Goal: Task Accomplishment & Management: Complete application form

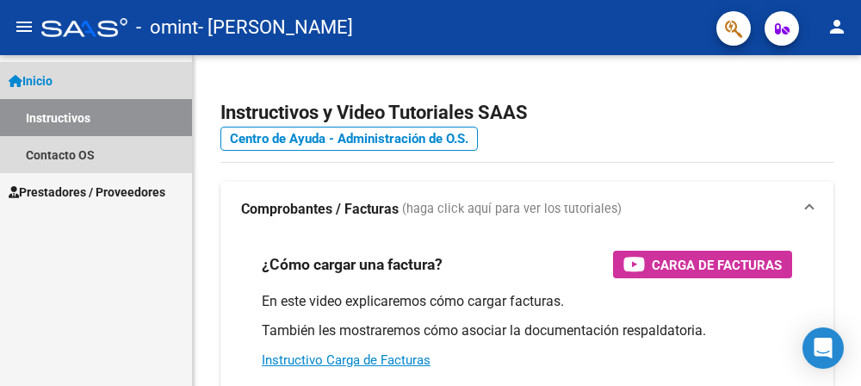
drag, startPoint x: 0, startPoint y: 0, endPoint x: 41, endPoint y: 80, distance: 90.1
click at [41, 80] on span "Inicio" at bounding box center [31, 80] width 44 height 19
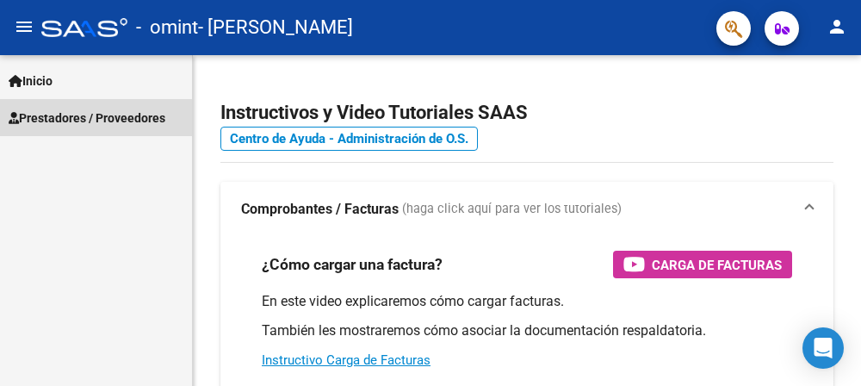
drag, startPoint x: 58, startPoint y: 120, endPoint x: 102, endPoint y: 130, distance: 45.1
click at [58, 121] on span "Prestadores / Proveedores" at bounding box center [87, 117] width 157 height 19
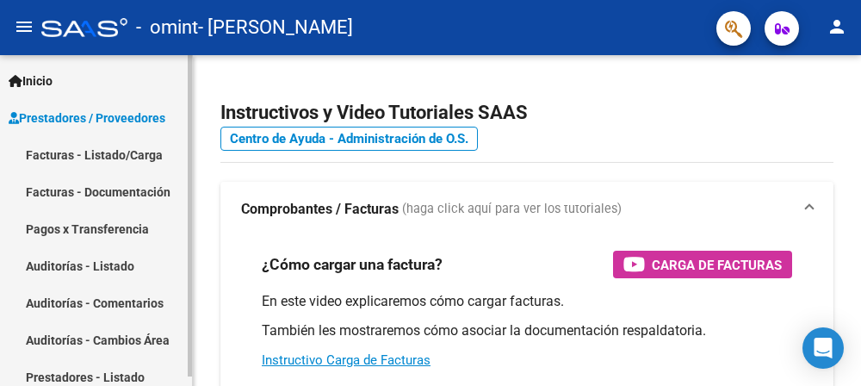
click at [109, 154] on link "Facturas - Listado/Carga" at bounding box center [96, 154] width 192 height 37
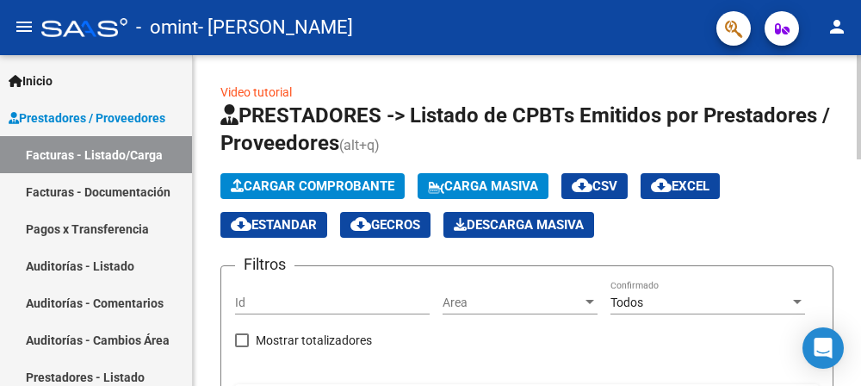
click at [373, 182] on span "Cargar Comprobante" at bounding box center [312, 185] width 163 height 15
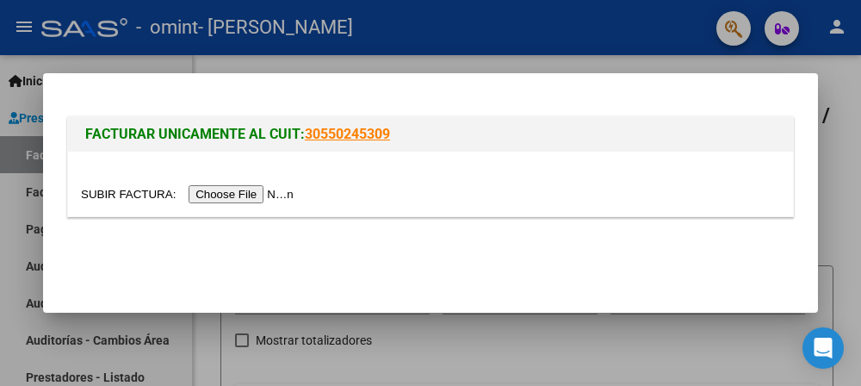
click at [225, 194] on input "file" at bounding box center [190, 194] width 218 height 18
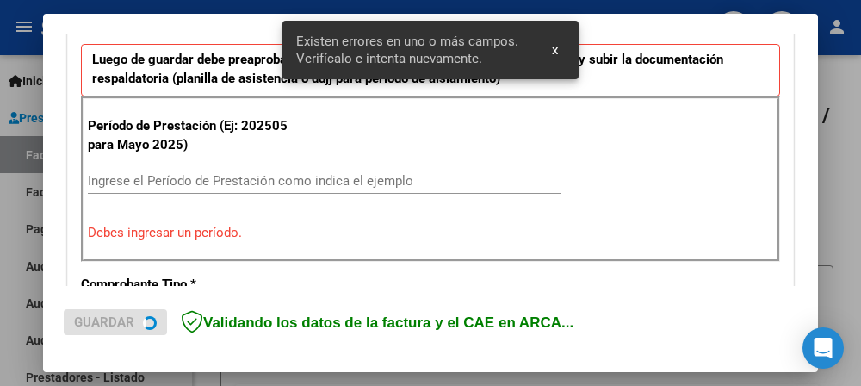
scroll to position [471, 0]
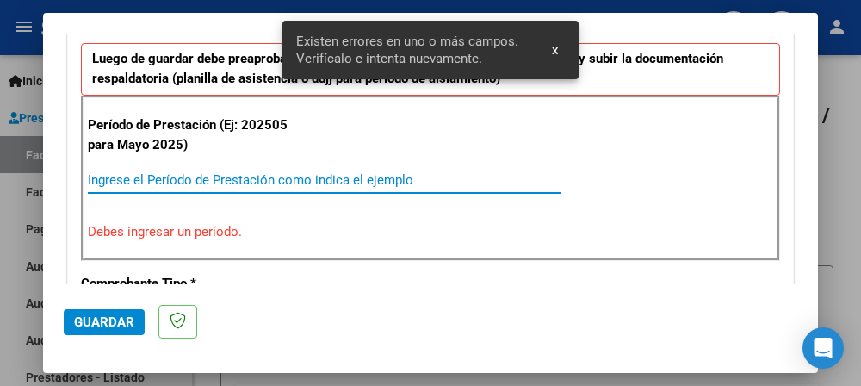
click at [148, 176] on input "Ingrese el Período de Prestación como indica el ejemplo" at bounding box center [324, 179] width 472 height 15
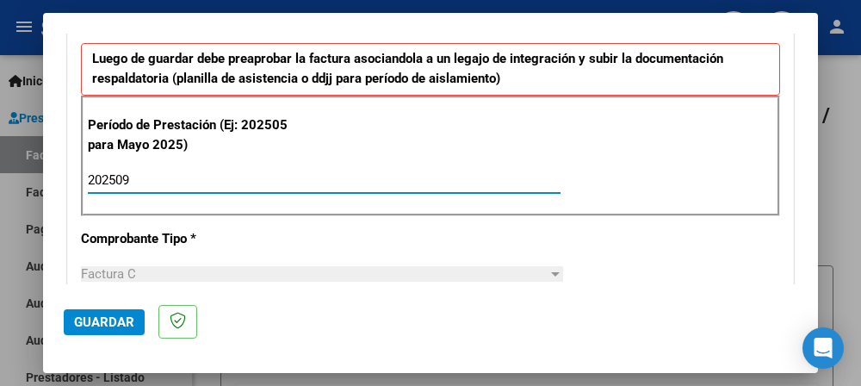
type input "202509"
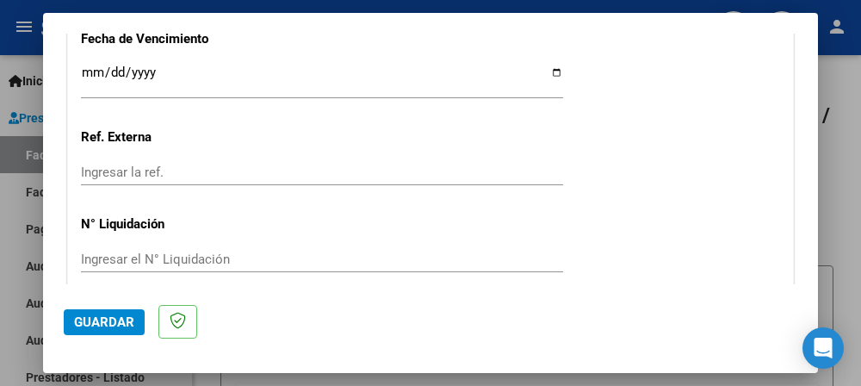
scroll to position [1245, 0]
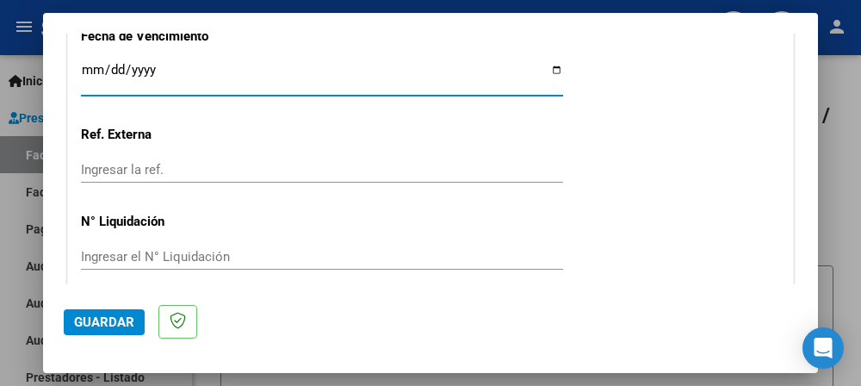
click at [548, 67] on input "Ingresar la fecha" at bounding box center [322, 77] width 482 height 28
type input "[DATE]"
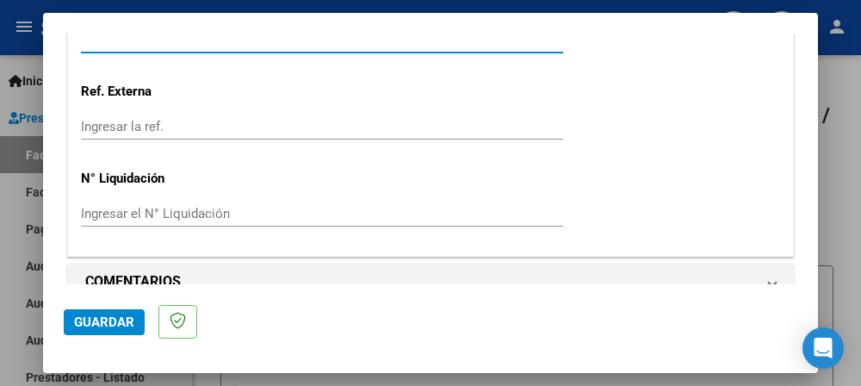
scroll to position [1312, 0]
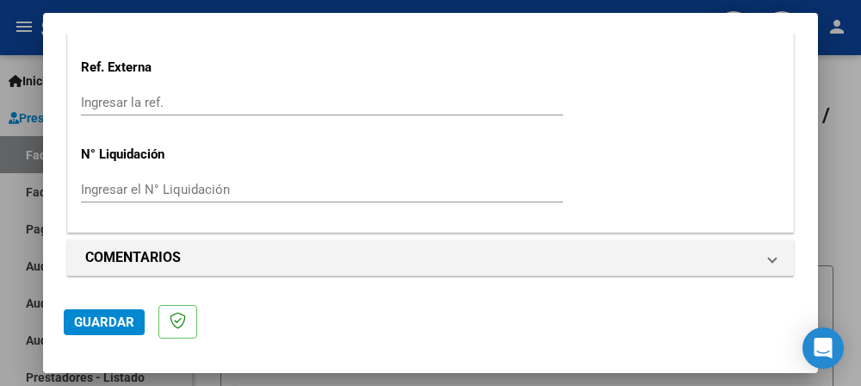
click at [100, 318] on span "Guardar" at bounding box center [104, 321] width 60 height 15
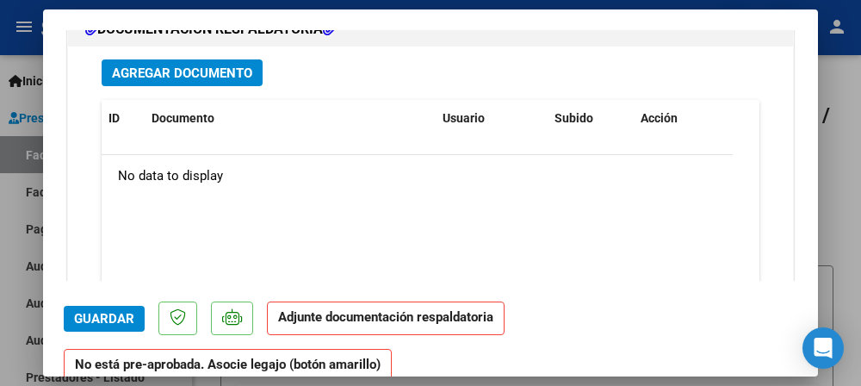
scroll to position [1551, 0]
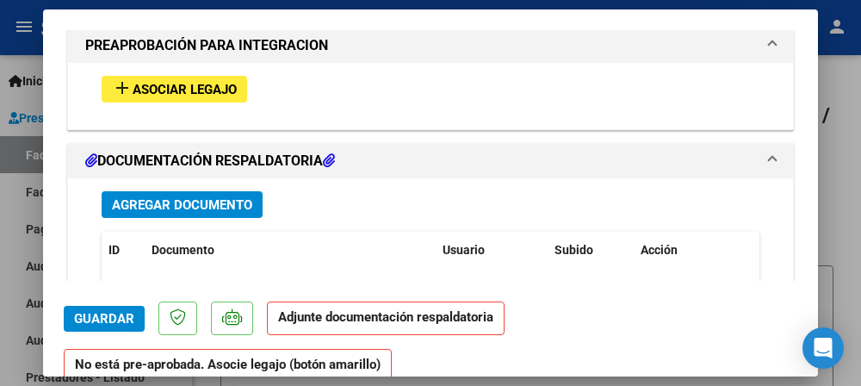
click at [157, 82] on span "Asociar Legajo" at bounding box center [185, 89] width 104 height 15
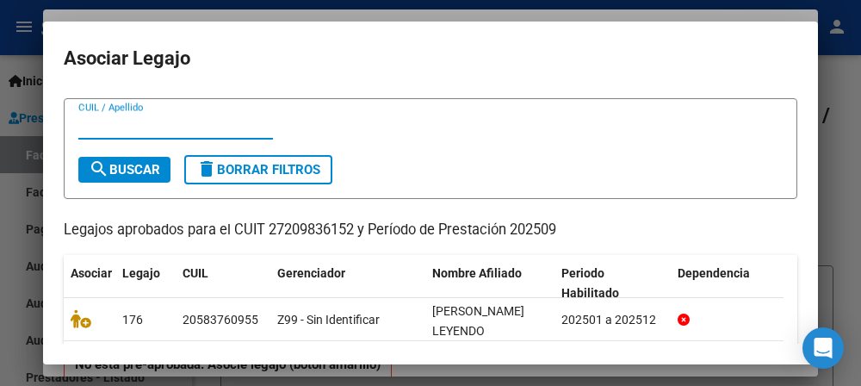
scroll to position [0, 0]
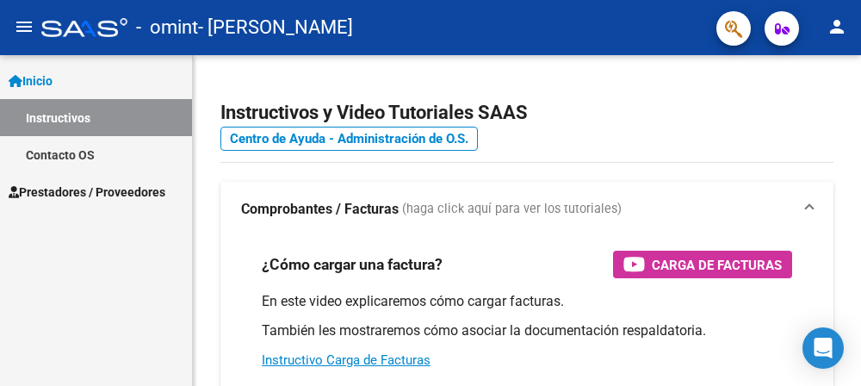
click at [52, 75] on span "Inicio" at bounding box center [31, 80] width 44 height 19
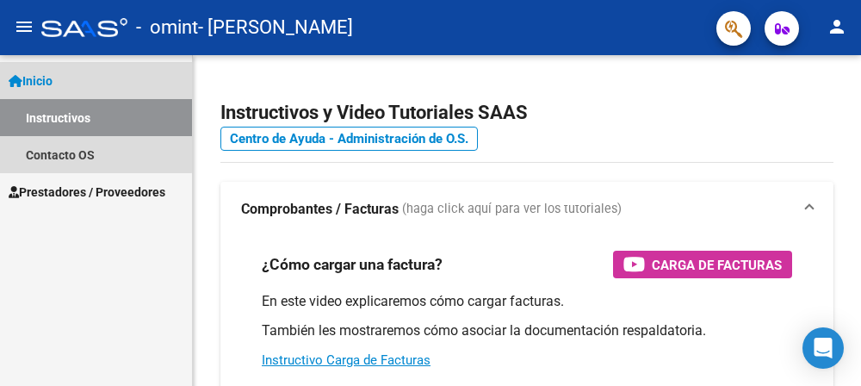
click at [41, 77] on span "Inicio" at bounding box center [31, 80] width 44 height 19
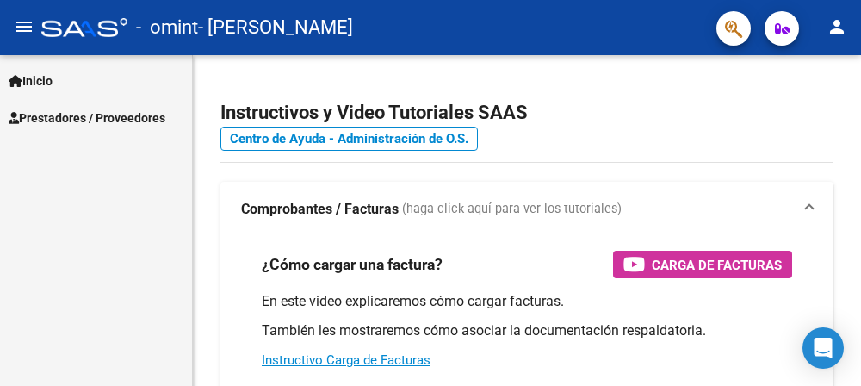
click at [62, 119] on span "Prestadores / Proveedores" at bounding box center [87, 117] width 157 height 19
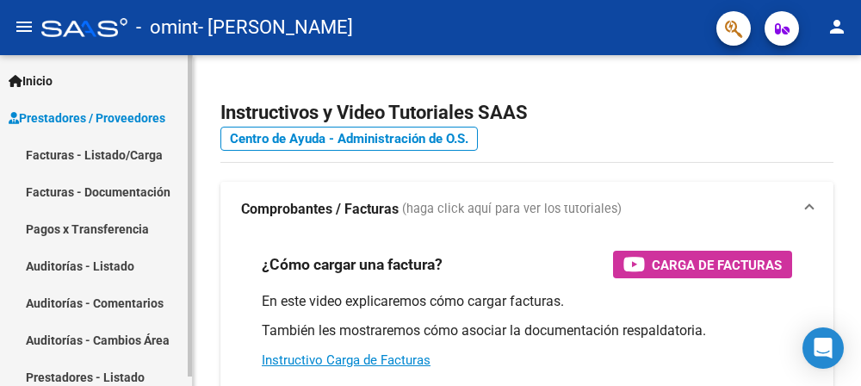
click at [90, 151] on link "Facturas - Listado/Carga" at bounding box center [96, 154] width 192 height 37
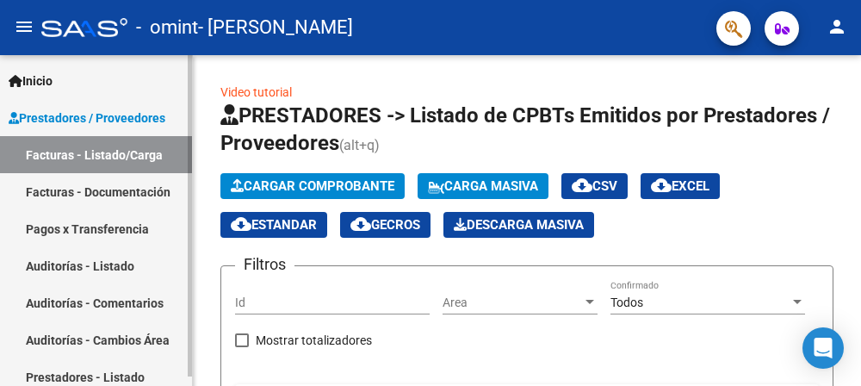
click at [81, 193] on link "Facturas - Documentación" at bounding box center [96, 191] width 192 height 37
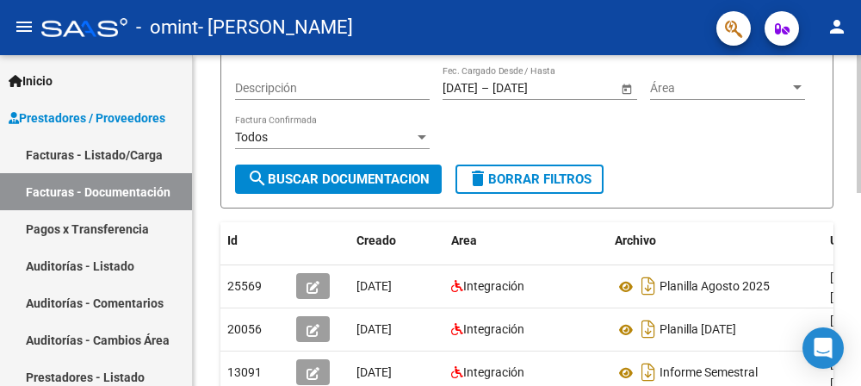
scroll to position [258, 0]
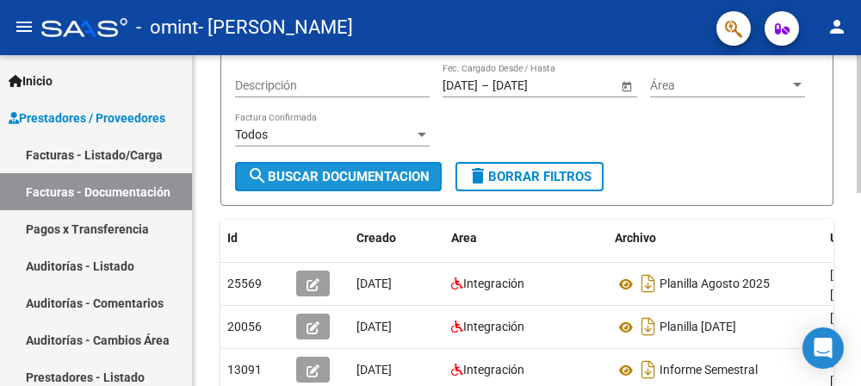
click at [317, 177] on span "search Buscar Documentacion" at bounding box center [338, 176] width 182 height 15
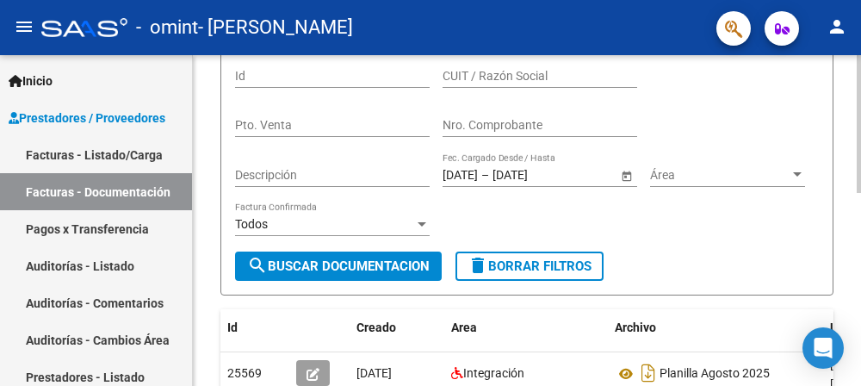
scroll to position [86, 0]
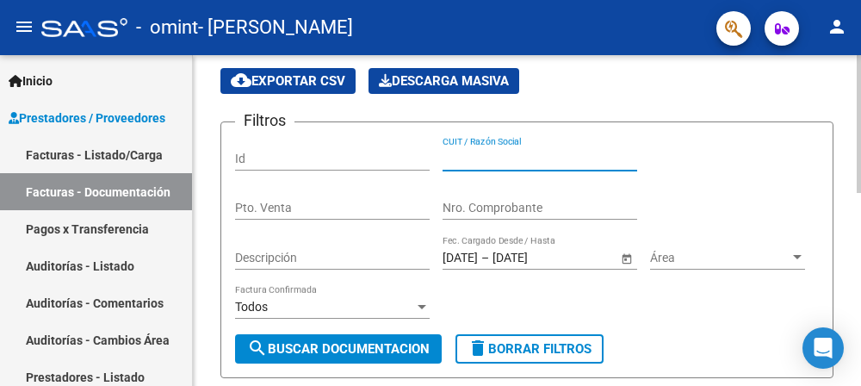
click at [490, 157] on input "CUIT / Razón Social" at bounding box center [539, 158] width 194 height 15
type input "27209836152"
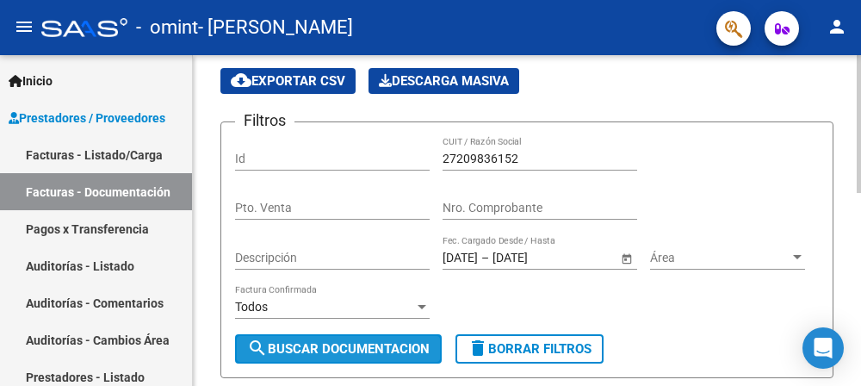
click at [323, 348] on span "search Buscar Documentacion" at bounding box center [338, 348] width 182 height 15
click at [325, 352] on span "search Buscar Documentacion" at bounding box center [338, 348] width 182 height 15
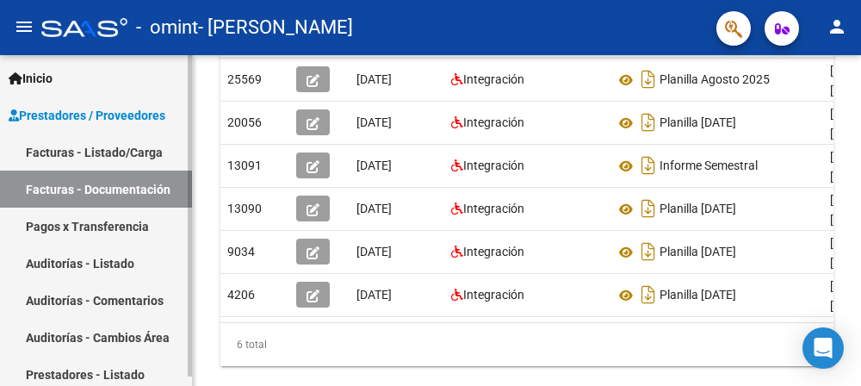
scroll to position [0, 0]
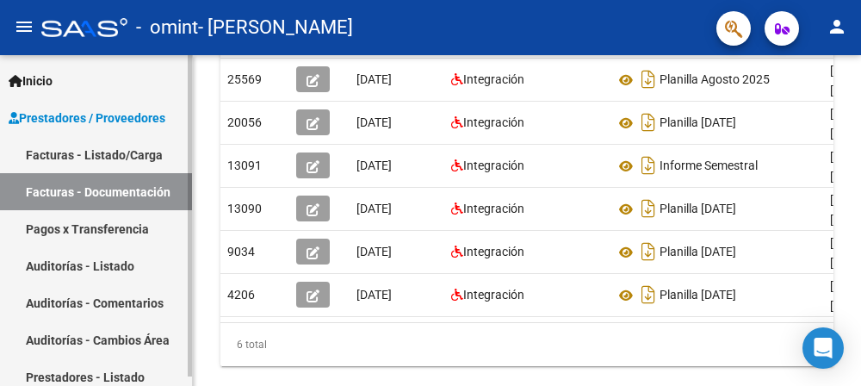
click at [91, 119] on span "Prestadores / Proveedores" at bounding box center [87, 117] width 157 height 19
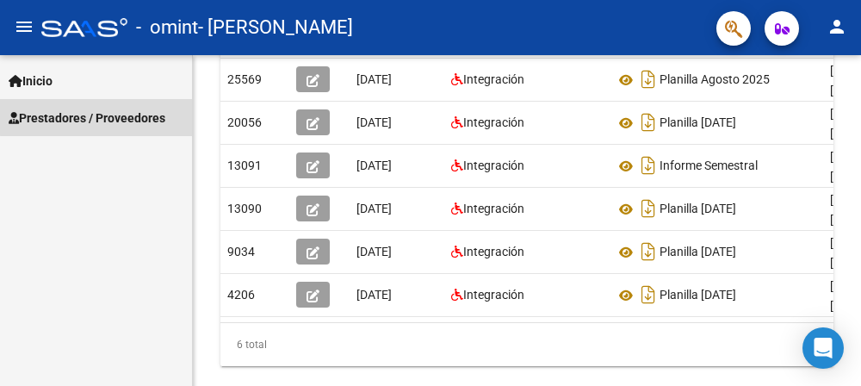
click at [101, 111] on span "Prestadores / Proveedores" at bounding box center [87, 117] width 157 height 19
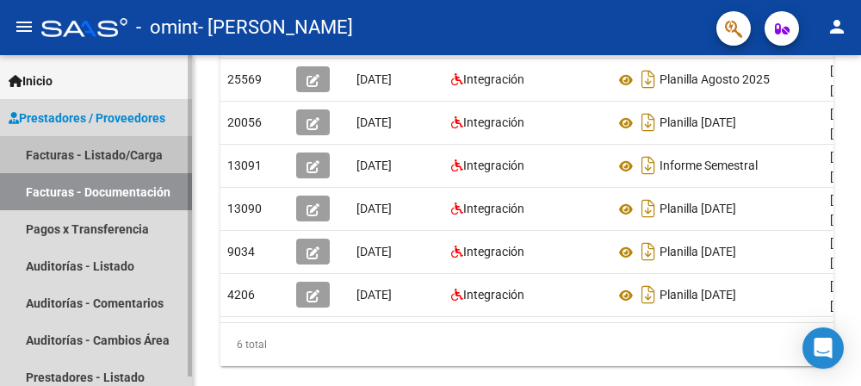
click at [114, 149] on link "Facturas - Listado/Carga" at bounding box center [96, 154] width 192 height 37
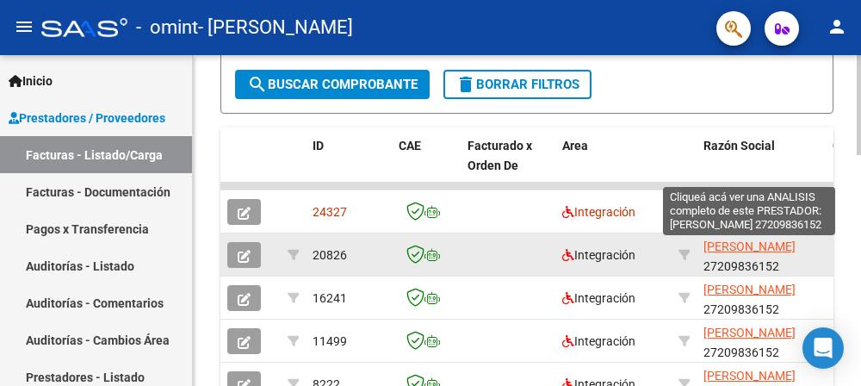
scroll to position [430, 0]
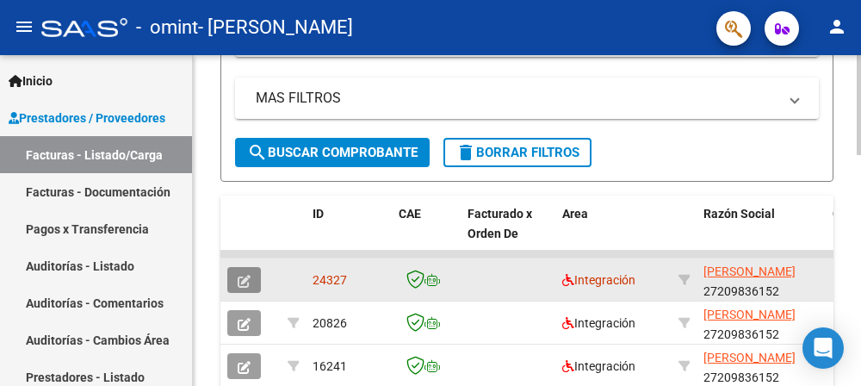
click at [253, 279] on button "button" at bounding box center [244, 280] width 34 height 26
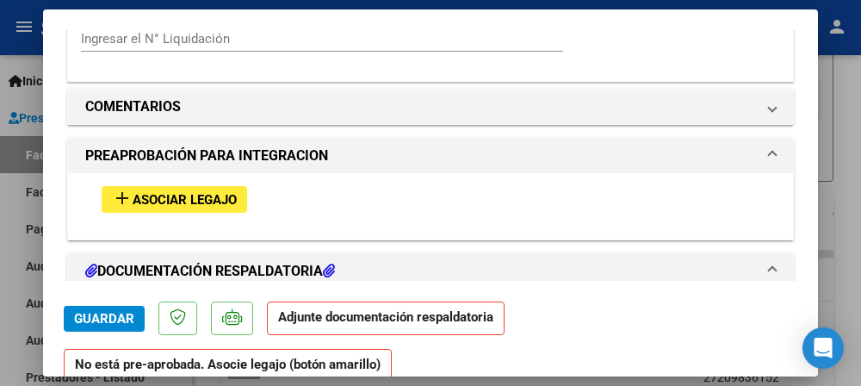
scroll to position [1463, 0]
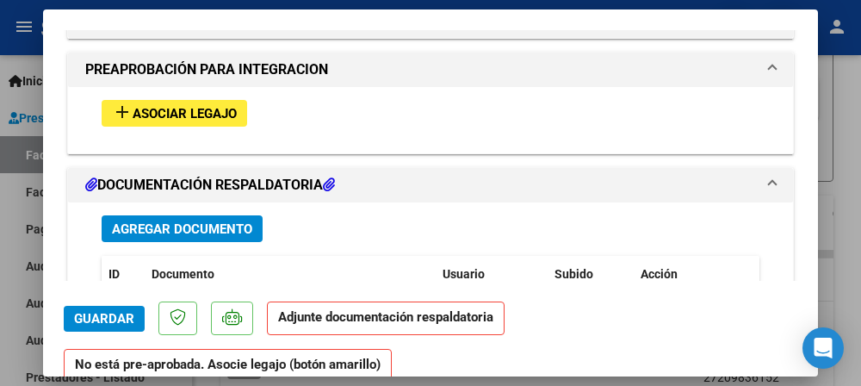
click at [190, 225] on span "Agregar Documento" at bounding box center [182, 228] width 140 height 15
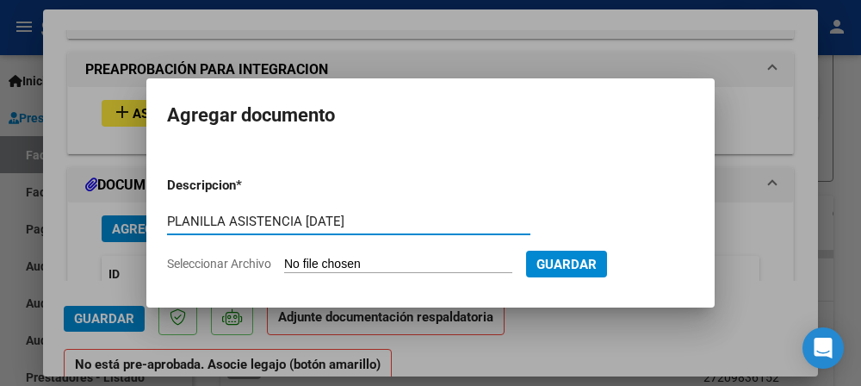
type input "PLANILLA ASISTENCIA [DATE]"
click at [377, 263] on input "Seleccionar Archivo" at bounding box center [398, 264] width 228 height 16
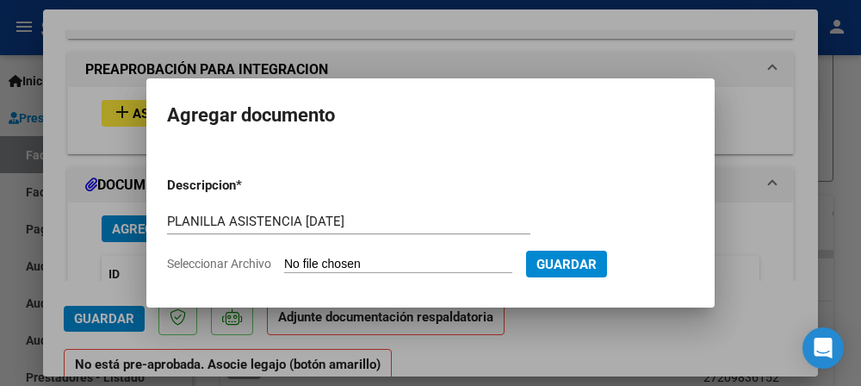
type input "C:\fakepath\[PERSON_NAME] L [DATE].pdf"
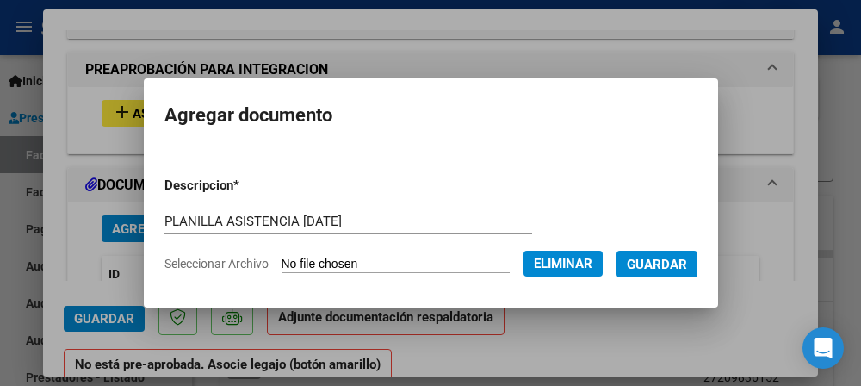
click at [656, 267] on span "Guardar" at bounding box center [656, 263] width 60 height 15
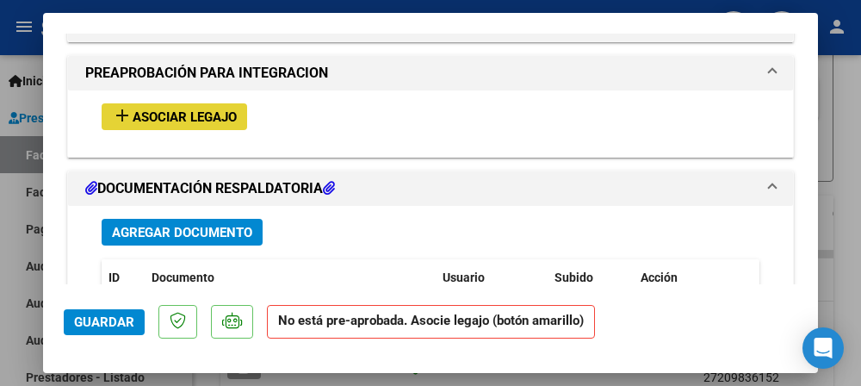
click at [176, 114] on span "Asociar Legajo" at bounding box center [185, 116] width 104 height 15
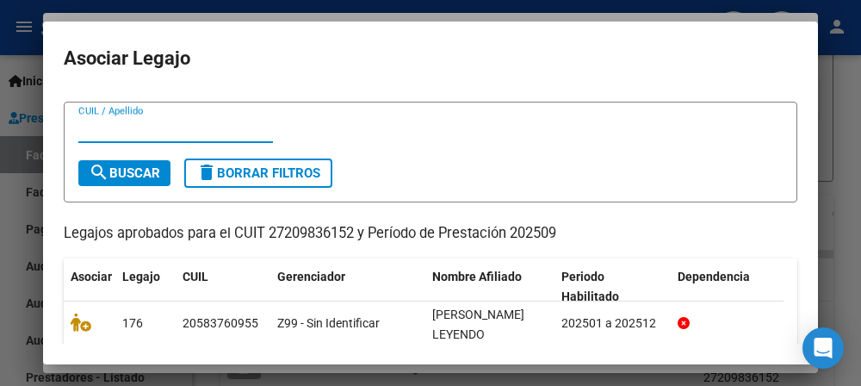
scroll to position [86, 0]
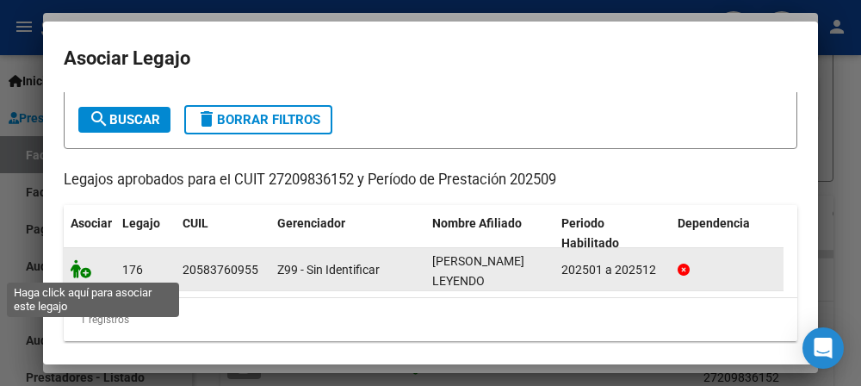
click at [81, 268] on icon at bounding box center [81, 268] width 21 height 19
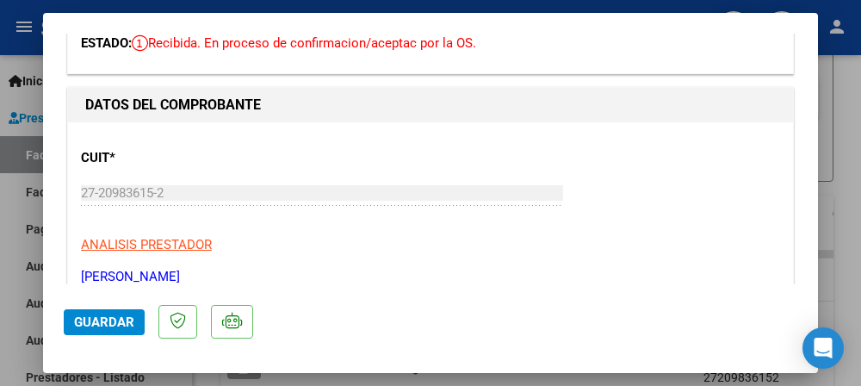
scroll to position [0, 0]
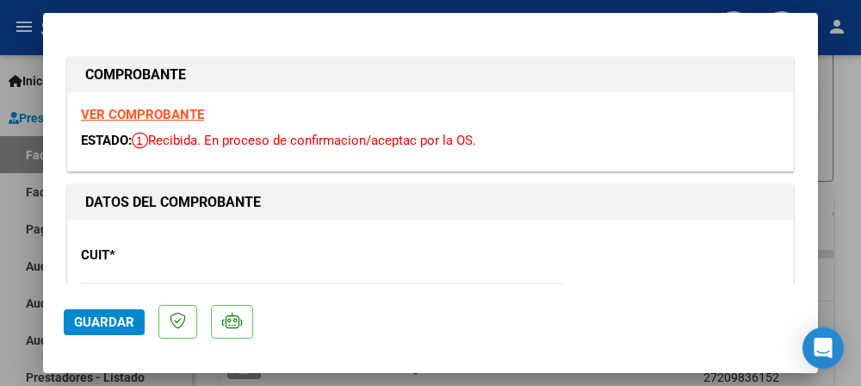
click at [28, 59] on div at bounding box center [430, 193] width 861 height 386
type input "$ 0,00"
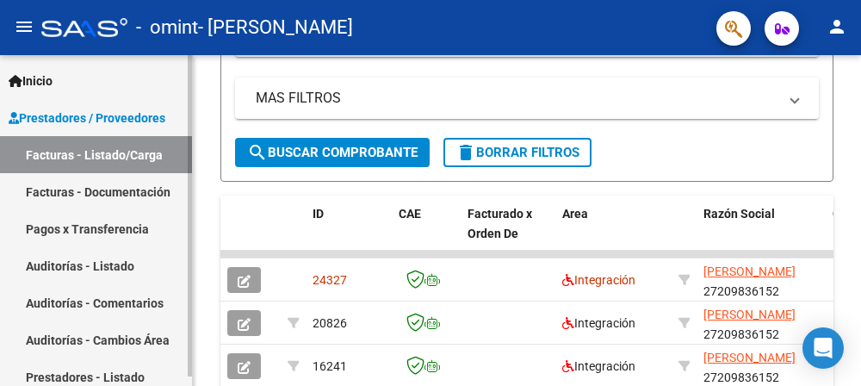
click at [77, 189] on link "Facturas - Documentación" at bounding box center [96, 191] width 192 height 37
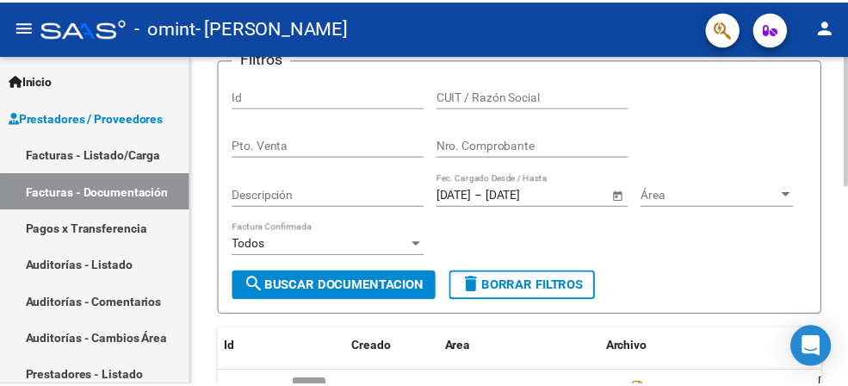
scroll to position [258, 0]
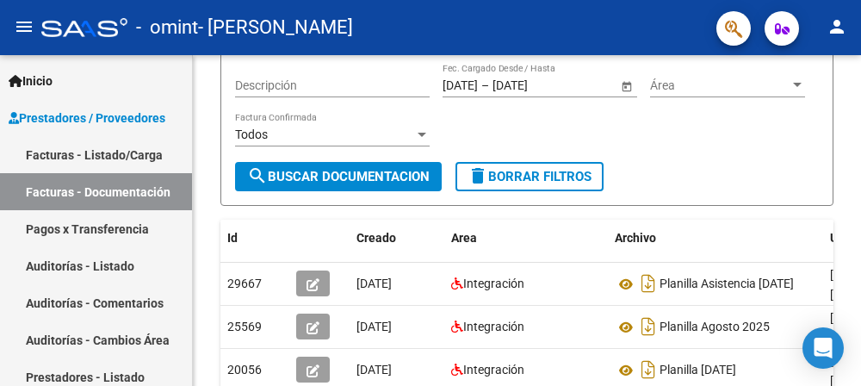
click at [836, 25] on mat-icon "person" at bounding box center [836, 26] width 21 height 21
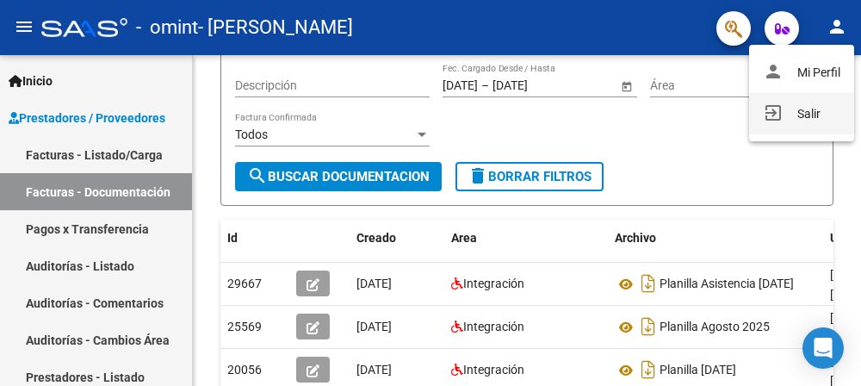
click at [806, 116] on button "exit_to_app Salir" at bounding box center [801, 113] width 105 height 41
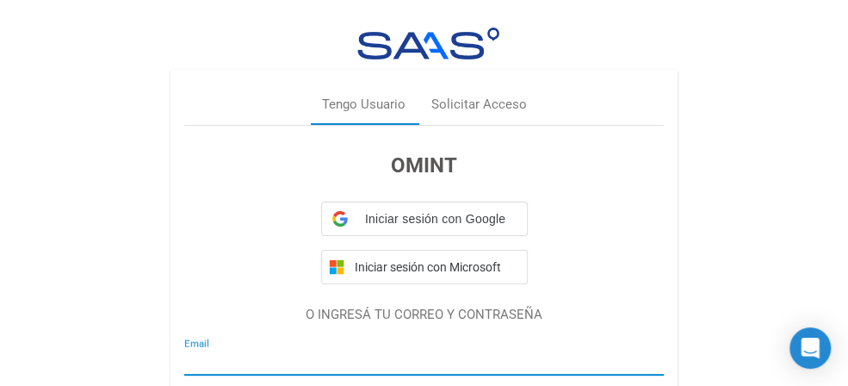
type input "[EMAIL_ADDRESS][DOMAIN_NAME]"
